Goal: Information Seeking & Learning: Learn about a topic

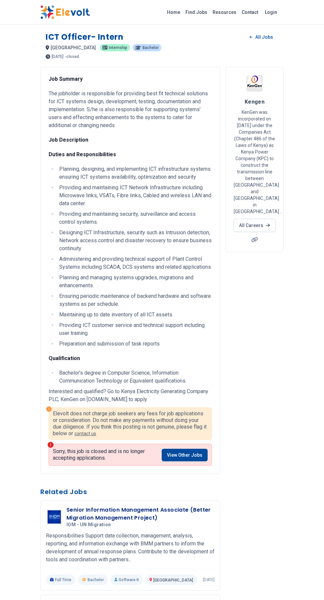
click at [192, 12] on link "Find Jobs" at bounding box center [196, 12] width 27 height 11
